Goal: Task Accomplishment & Management: Manage account settings

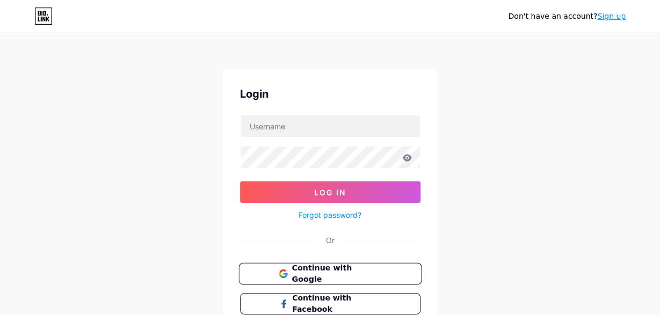
click at [336, 270] on span "Continue with Google" at bounding box center [337, 274] width 90 height 23
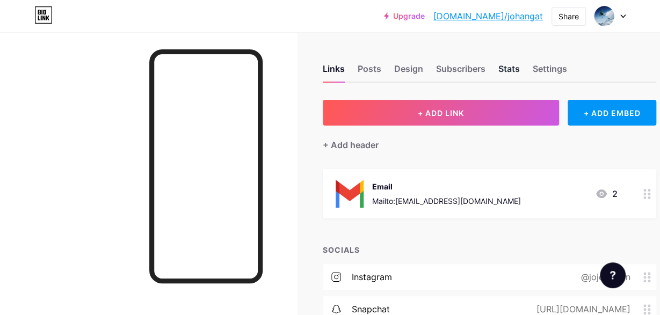
click at [505, 75] on div "Stats" at bounding box center [509, 71] width 21 height 19
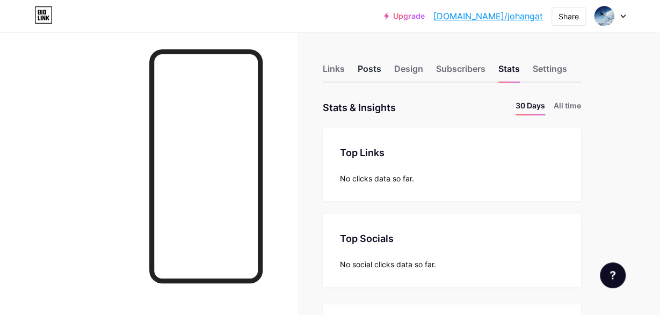
click at [361, 71] on div "Posts" at bounding box center [370, 71] width 24 height 19
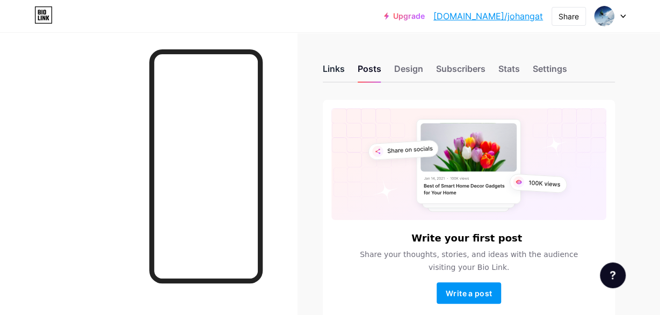
click at [335, 75] on div "Links" at bounding box center [334, 71] width 22 height 19
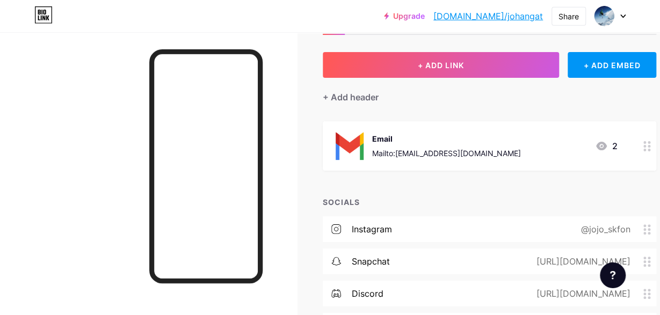
scroll to position [47, 0]
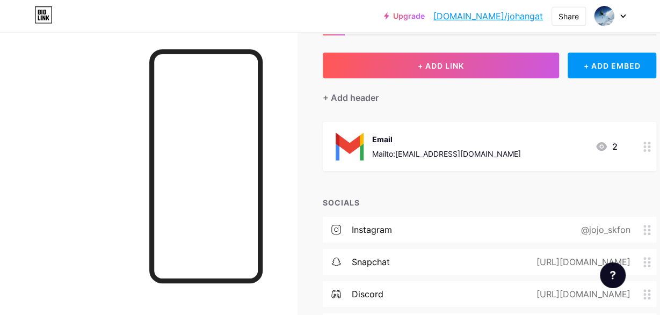
drag, startPoint x: 458, startPoint y: 244, endPoint x: 629, endPoint y: 150, distance: 195.0
click at [629, 150] on div "+ ADD LINK + ADD EMBED + Add header Email Mailto:[EMAIL_ADDRESS][DOMAIN_NAME] 2…" at bounding box center [490, 212] width 334 height 319
click at [607, 146] on icon at bounding box center [601, 146] width 11 height 9
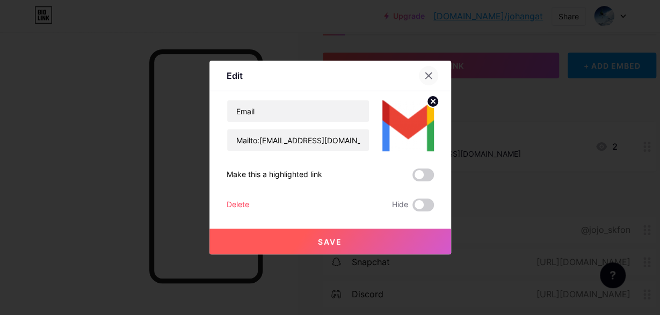
click at [427, 77] on icon at bounding box center [428, 75] width 9 height 9
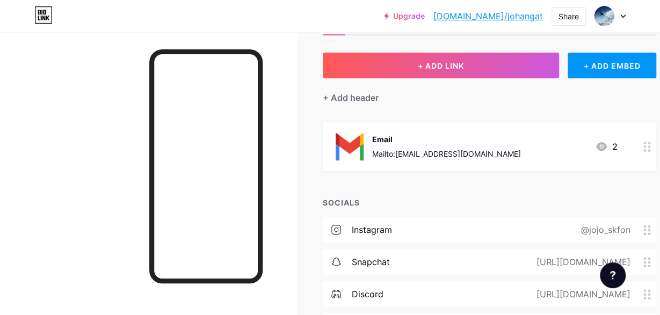
scroll to position [0, 0]
